Goal: Navigation & Orientation: Find specific page/section

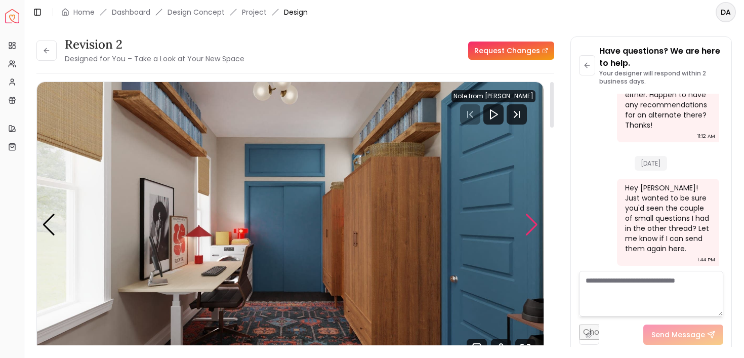
click at [531, 226] on div "Next slide" at bounding box center [532, 225] width 14 height 22
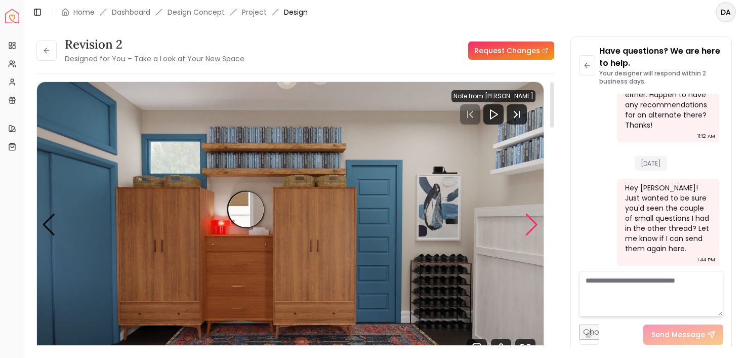
click at [531, 226] on div "Next slide" at bounding box center [532, 225] width 14 height 22
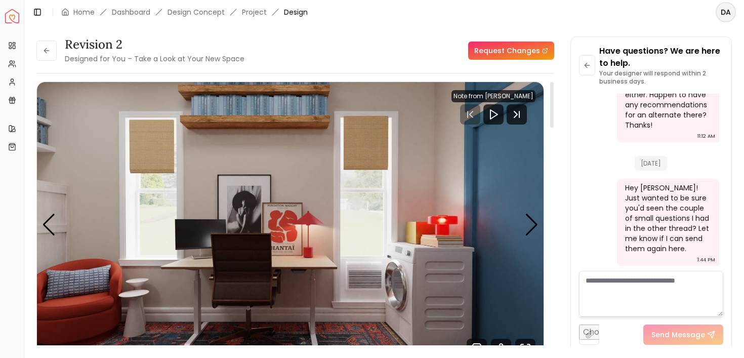
click at [502, 97] on div "Note from [PERSON_NAME]" at bounding box center [494, 96] width 84 height 12
click at [497, 115] on icon "Play" at bounding box center [494, 114] width 12 height 12
click at [494, 93] on div "Note from [PERSON_NAME]" at bounding box center [494, 96] width 84 height 12
click at [517, 110] on icon "Next Track" at bounding box center [517, 114] width 20 height 20
click at [498, 115] on icon "Play" at bounding box center [494, 114] width 12 height 12
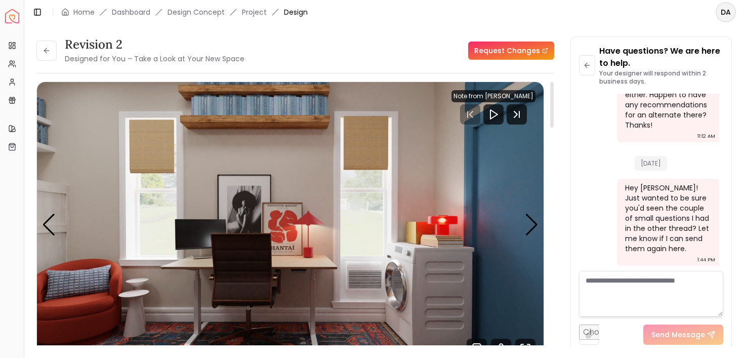
click at [477, 117] on div at bounding box center [494, 114] width 84 height 20
click at [529, 216] on div "Next slide" at bounding box center [532, 225] width 14 height 22
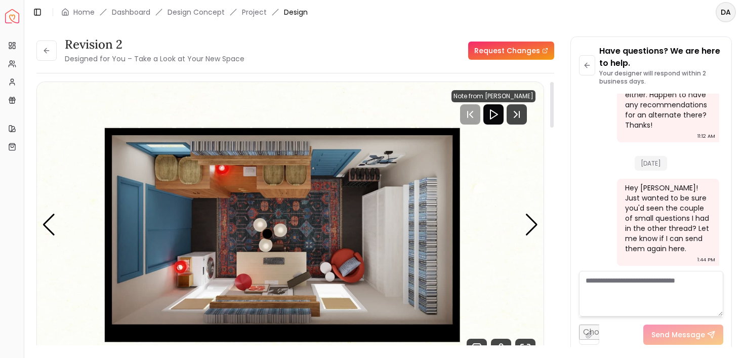
click at [496, 116] on icon "Play" at bounding box center [494, 114] width 12 height 12
click at [495, 114] on icon "Play" at bounding box center [494, 114] width 12 height 12
click at [496, 116] on icon "Play" at bounding box center [494, 114] width 12 height 12
click at [471, 114] on div at bounding box center [494, 114] width 84 height 20
click at [520, 118] on icon "Next Track" at bounding box center [517, 114] width 20 height 20
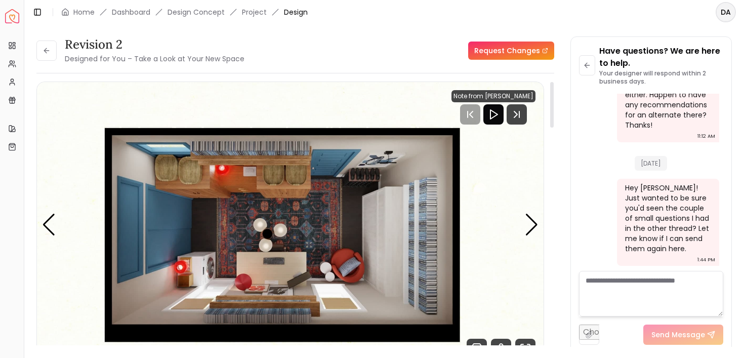
click at [500, 115] on icon "Play" at bounding box center [494, 114] width 12 height 12
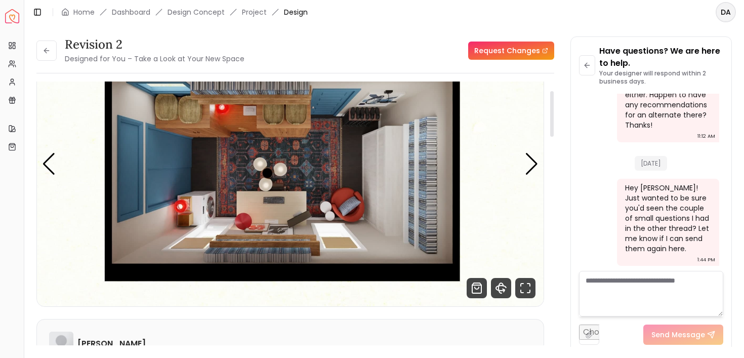
scroll to position [73, 0]
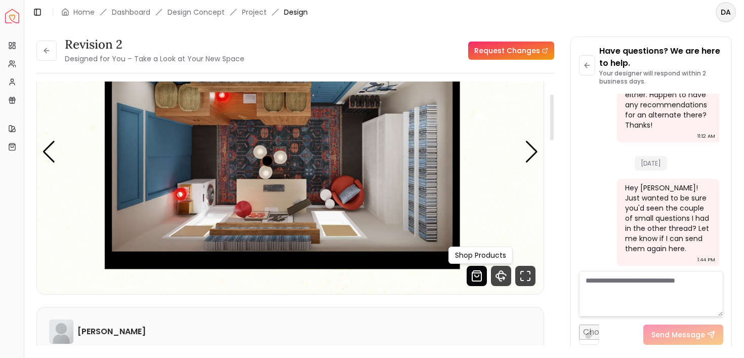
click at [478, 275] on icon "Shop Products from this design" at bounding box center [477, 276] width 20 height 20
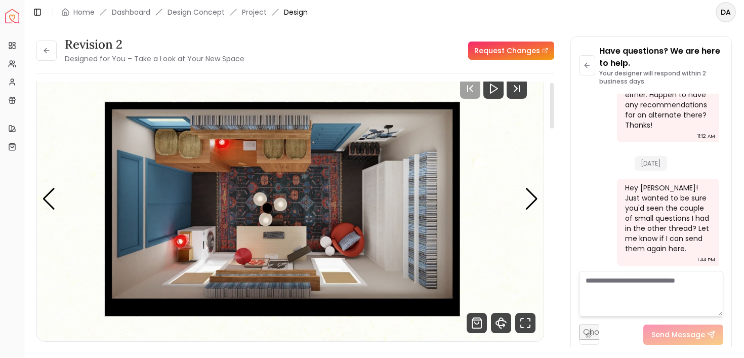
scroll to position [0, 0]
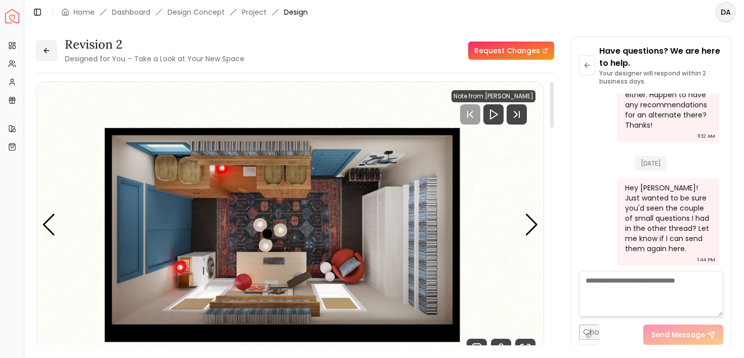
click at [48, 60] on button at bounding box center [46, 51] width 20 height 20
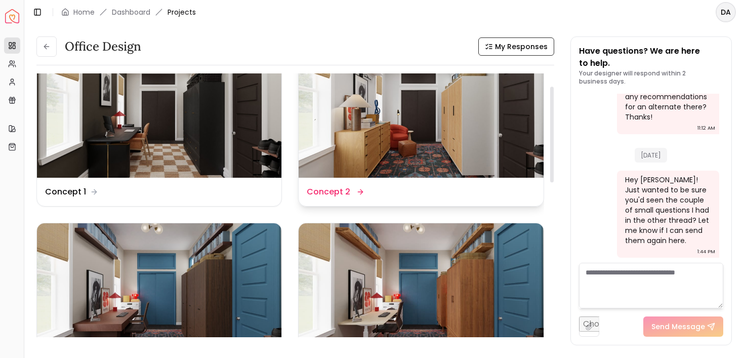
scroll to position [44, 0]
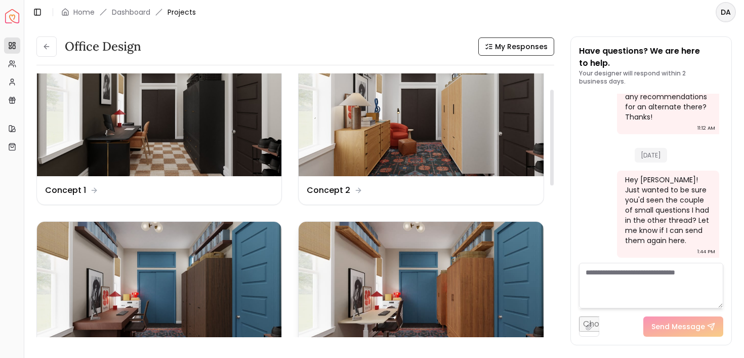
click at [358, 252] on img at bounding box center [421, 291] width 245 height 138
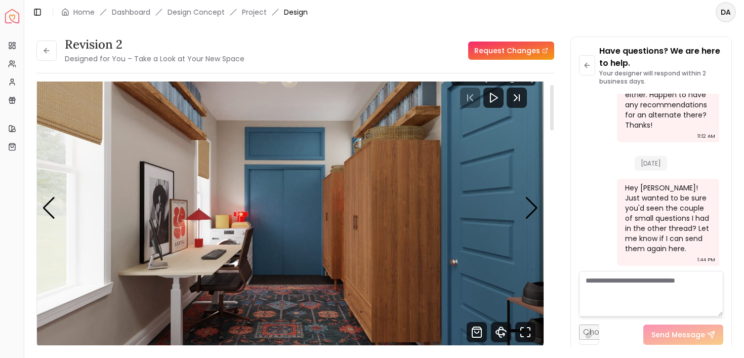
scroll to position [25, 0]
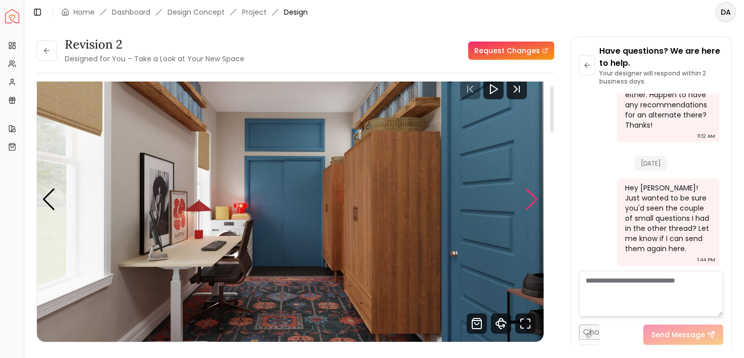
click at [533, 198] on div "Next slide" at bounding box center [532, 199] width 14 height 22
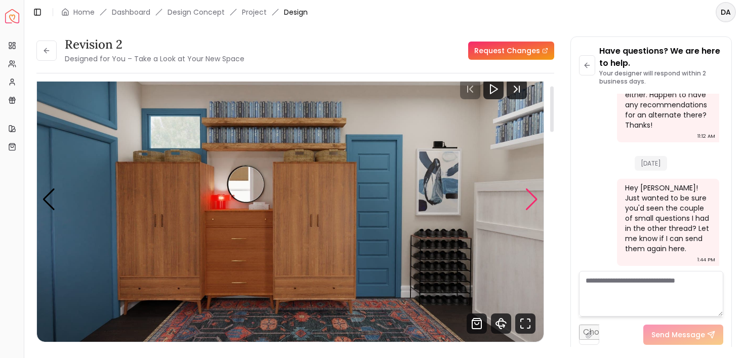
click at [533, 198] on div "Next slide" at bounding box center [532, 199] width 14 height 22
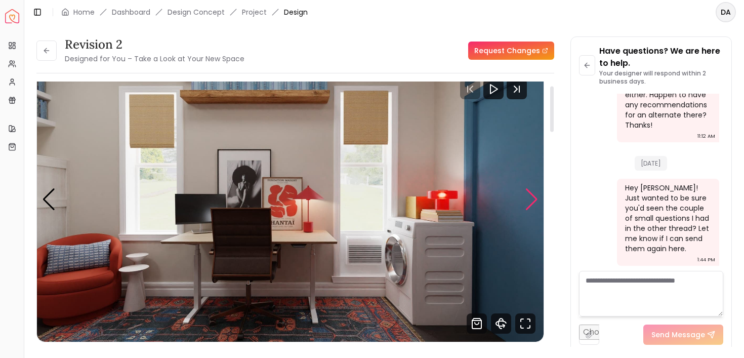
click at [533, 198] on div "Next slide" at bounding box center [532, 199] width 14 height 22
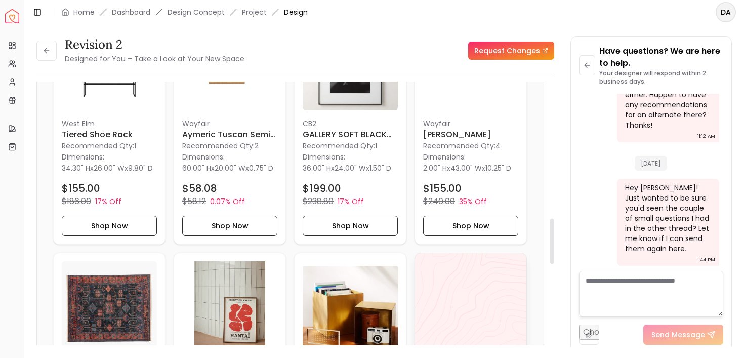
scroll to position [836, 0]
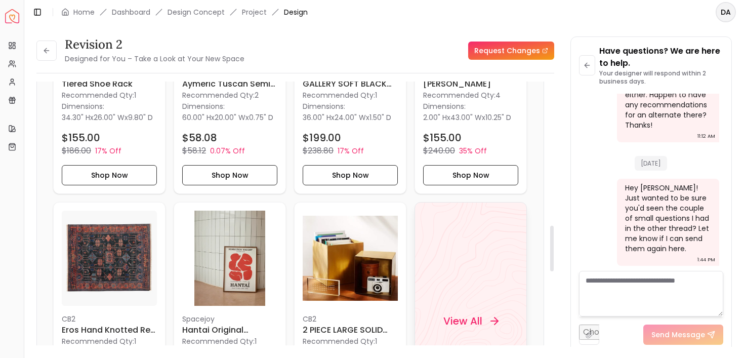
click at [487, 321] on div "View All" at bounding box center [471, 321] width 80 height 30
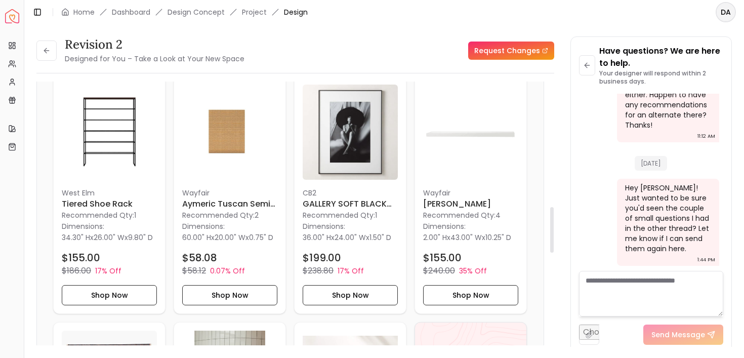
scroll to position [744, 0]
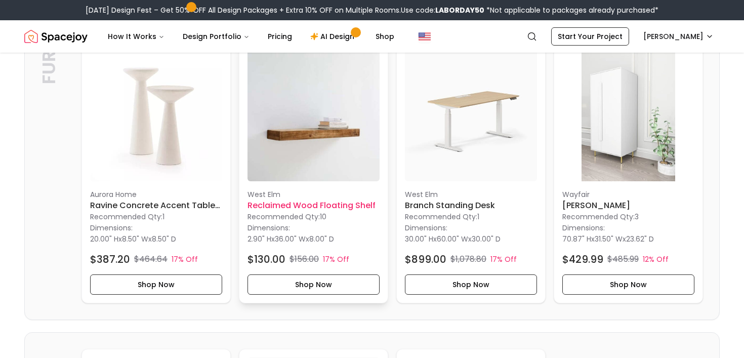
scroll to position [508, 0]
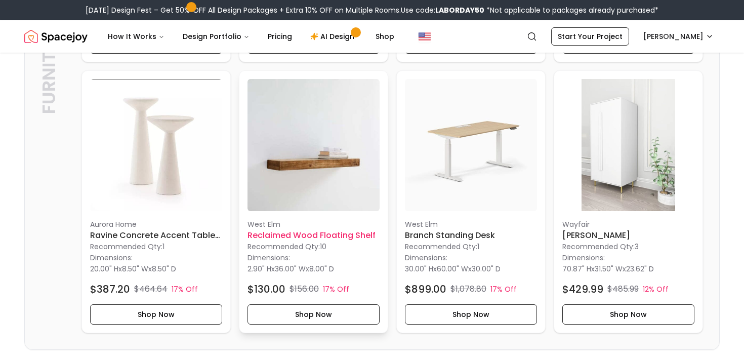
click at [302, 188] on img at bounding box center [314, 145] width 132 height 132
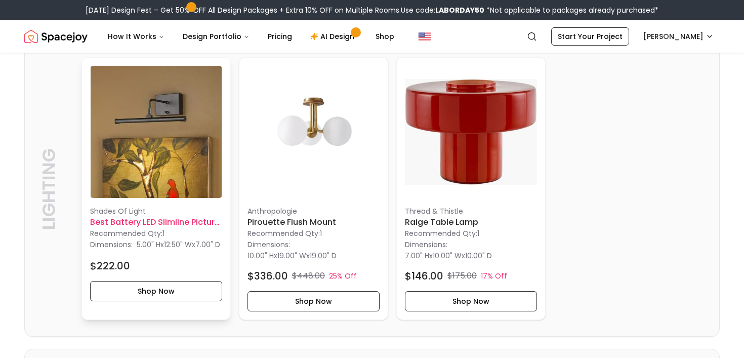
scroll to position [1752, 0]
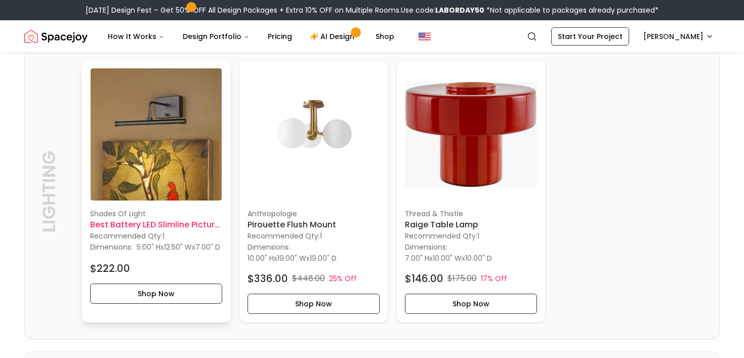
click at [168, 155] on img at bounding box center [156, 134] width 132 height 132
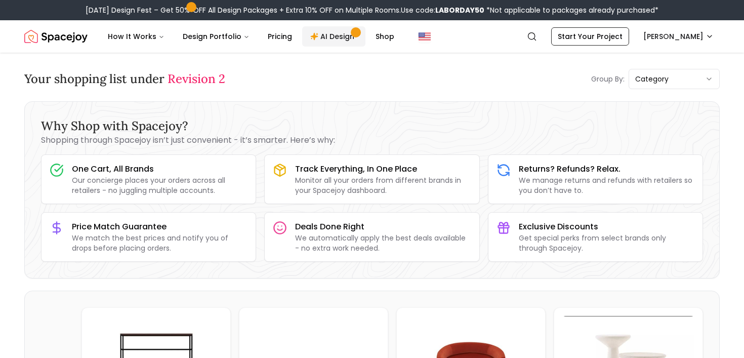
click at [318, 37] on link "AI Design" at bounding box center [333, 36] width 63 height 20
click at [65, 35] on img "Spacejoy" at bounding box center [55, 36] width 63 height 20
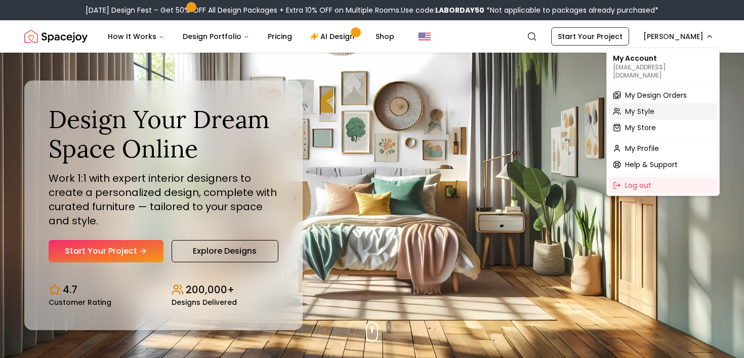
click at [649, 103] on div "My Style" at bounding box center [663, 111] width 108 height 16
click at [649, 90] on span "My Design Orders" at bounding box center [656, 95] width 62 height 10
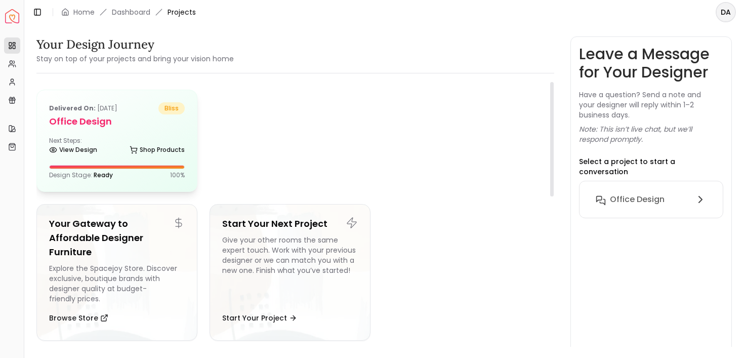
click at [118, 118] on h5 "Office Design" at bounding box center [117, 121] width 136 height 14
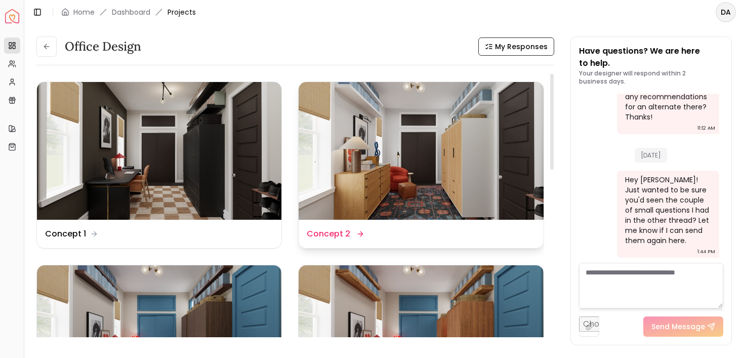
click at [390, 165] on img at bounding box center [421, 151] width 245 height 138
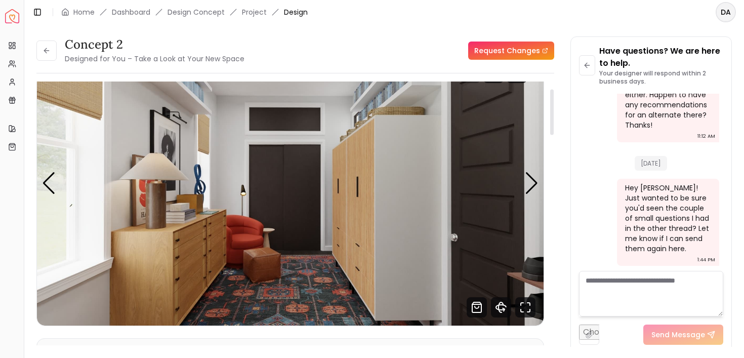
scroll to position [43, 0]
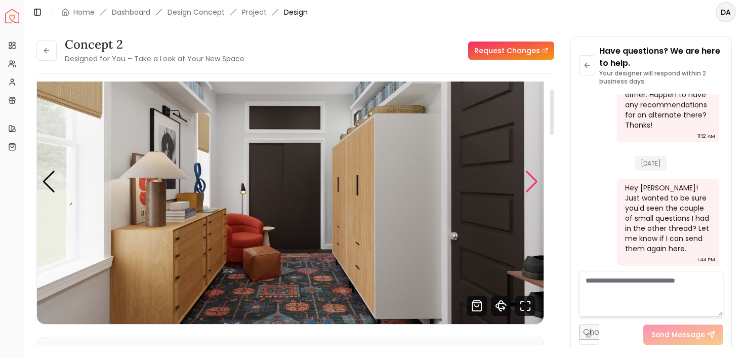
click at [530, 180] on div "Next slide" at bounding box center [532, 182] width 14 height 22
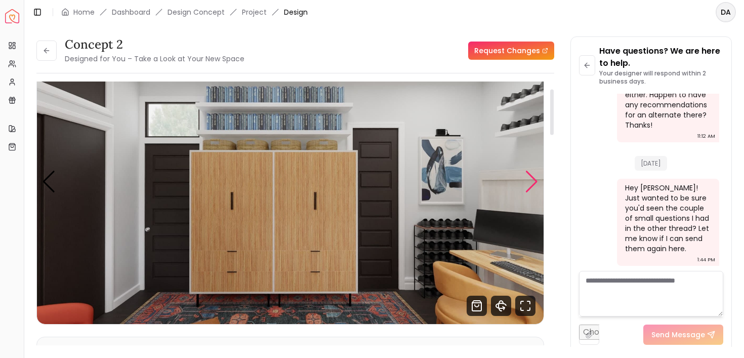
click at [530, 180] on div "Next slide" at bounding box center [532, 182] width 14 height 22
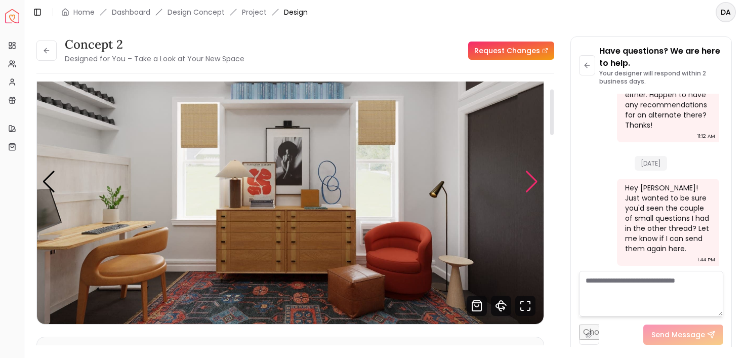
click at [530, 180] on div "Next slide" at bounding box center [532, 182] width 14 height 22
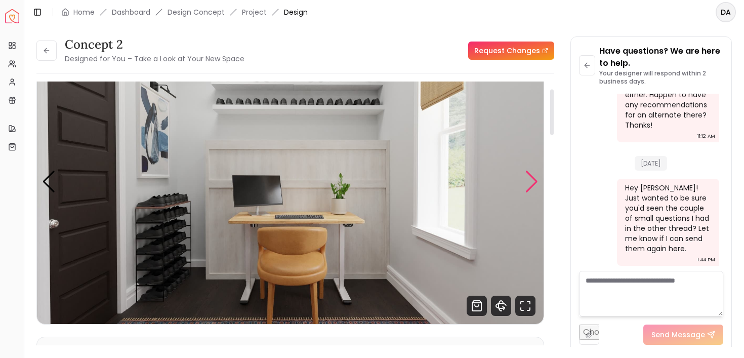
click at [530, 180] on div "Next slide" at bounding box center [532, 182] width 14 height 22
